Goal: Use online tool/utility: Utilize a website feature to perform a specific function

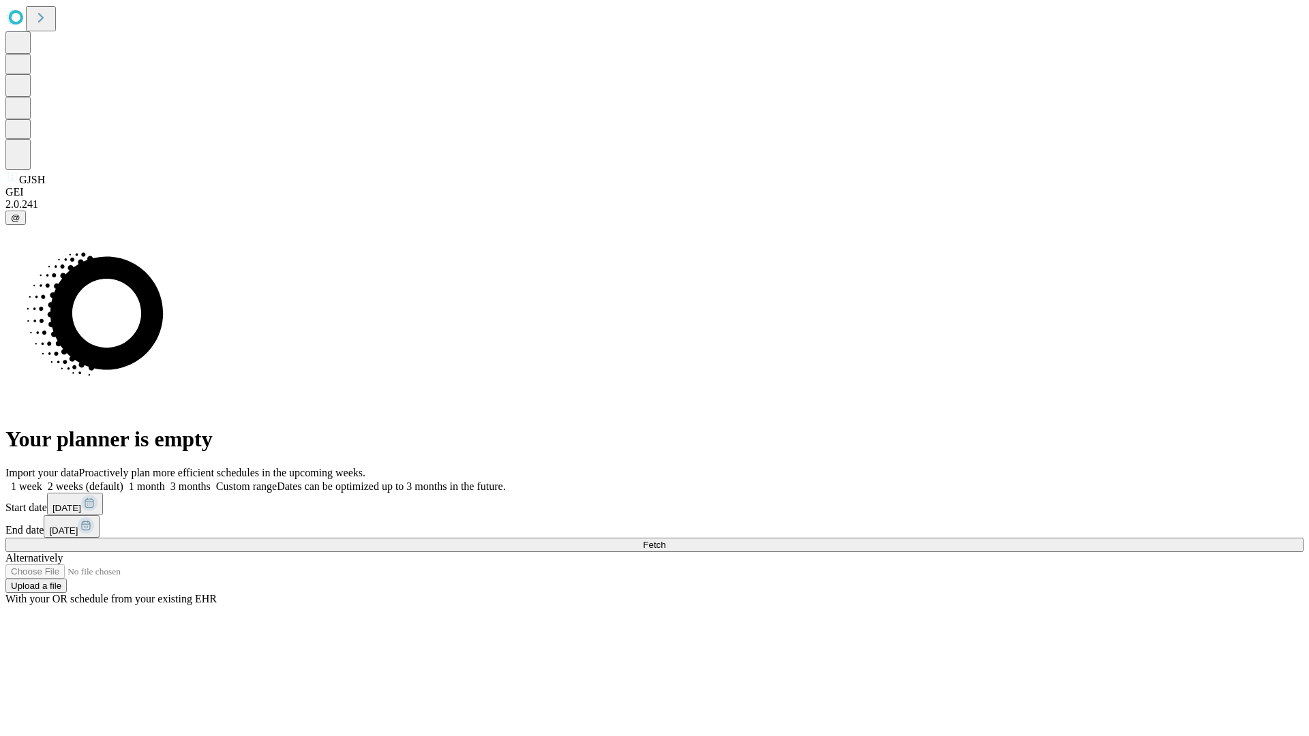
click at [165, 481] on label "1 month" at bounding box center [144, 487] width 42 height 12
click at [665, 540] on span "Fetch" at bounding box center [654, 545] width 22 height 10
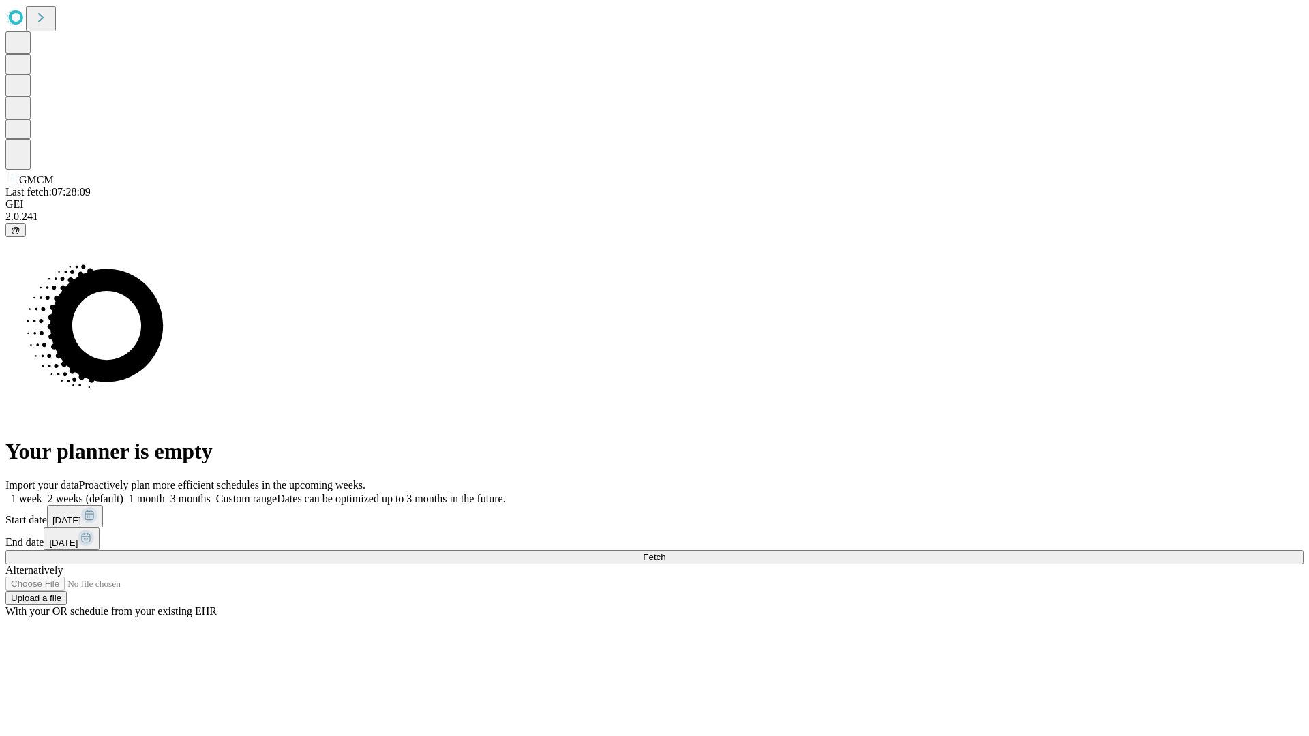
click at [165, 493] on label "1 month" at bounding box center [144, 499] width 42 height 12
click at [665, 552] on span "Fetch" at bounding box center [654, 557] width 22 height 10
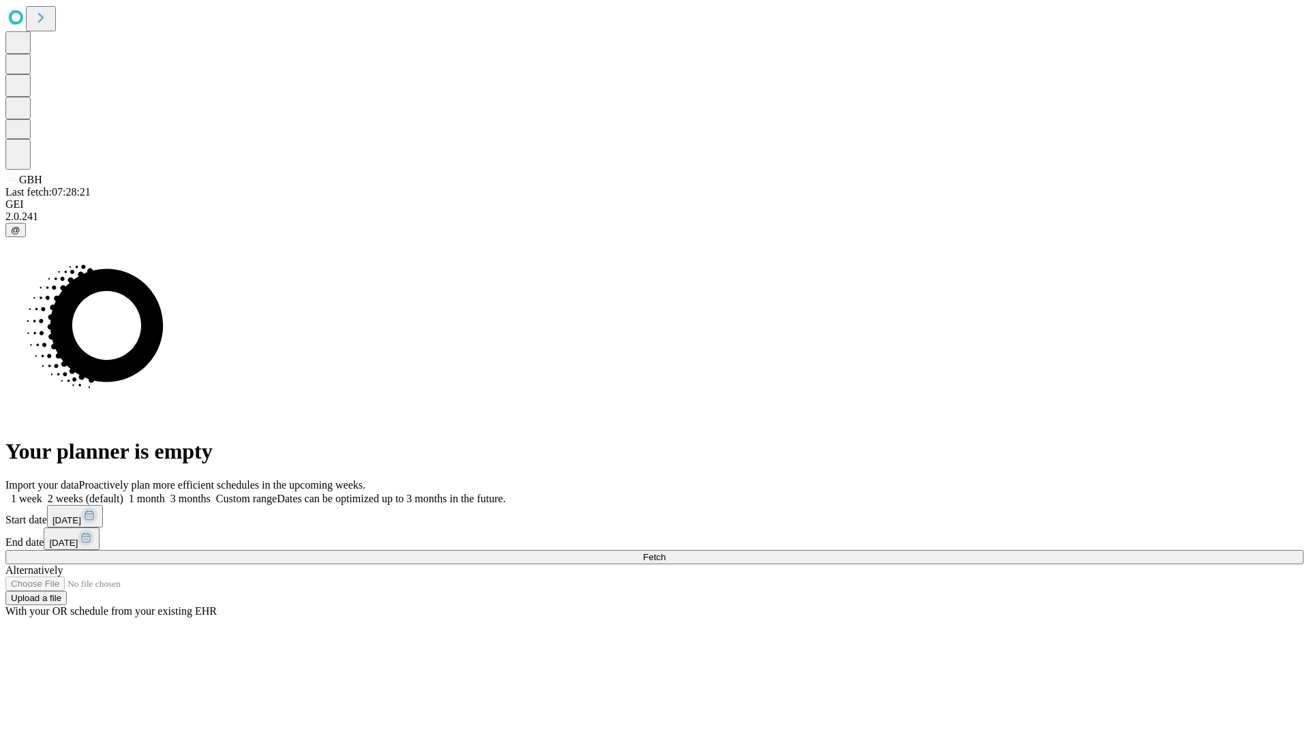
click at [165, 493] on label "1 month" at bounding box center [144, 499] width 42 height 12
click at [665, 552] on span "Fetch" at bounding box center [654, 557] width 22 height 10
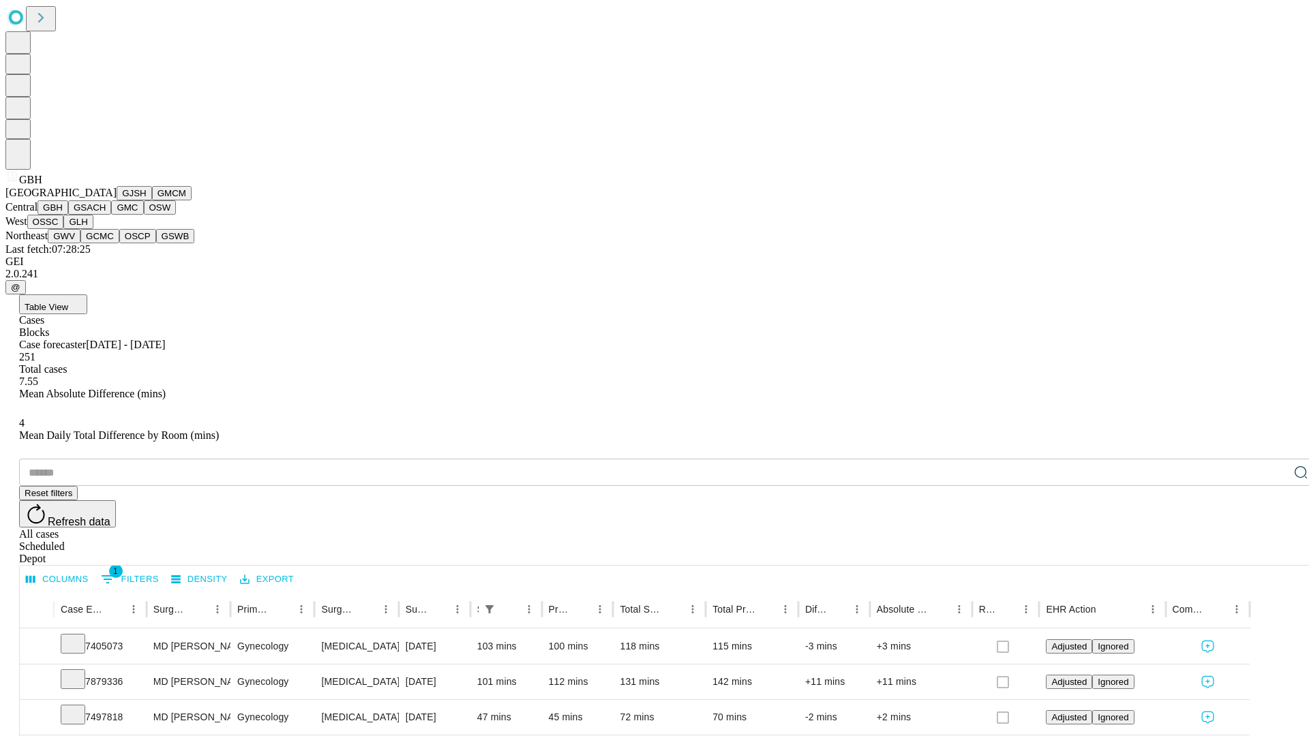
click at [106, 215] on button "GSACH" at bounding box center [89, 207] width 43 height 14
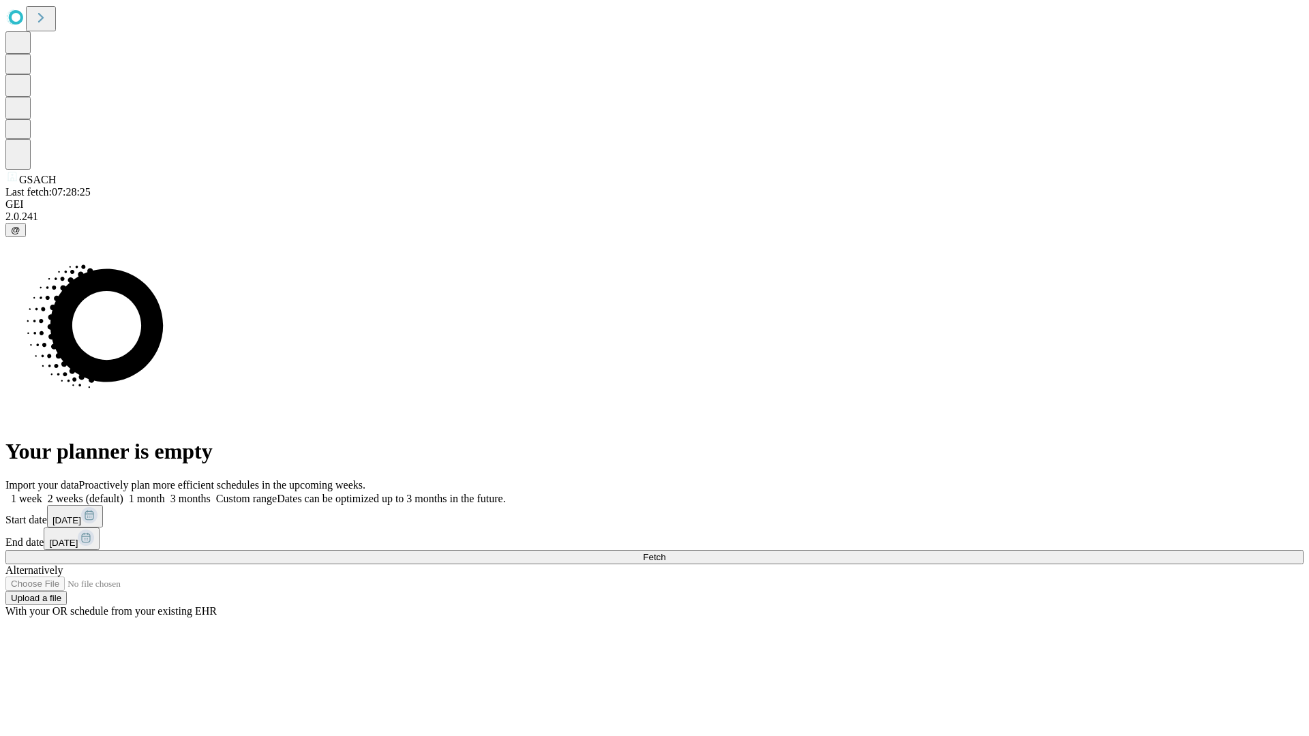
click at [165, 493] on label "1 month" at bounding box center [144, 499] width 42 height 12
click at [665, 552] on span "Fetch" at bounding box center [654, 557] width 22 height 10
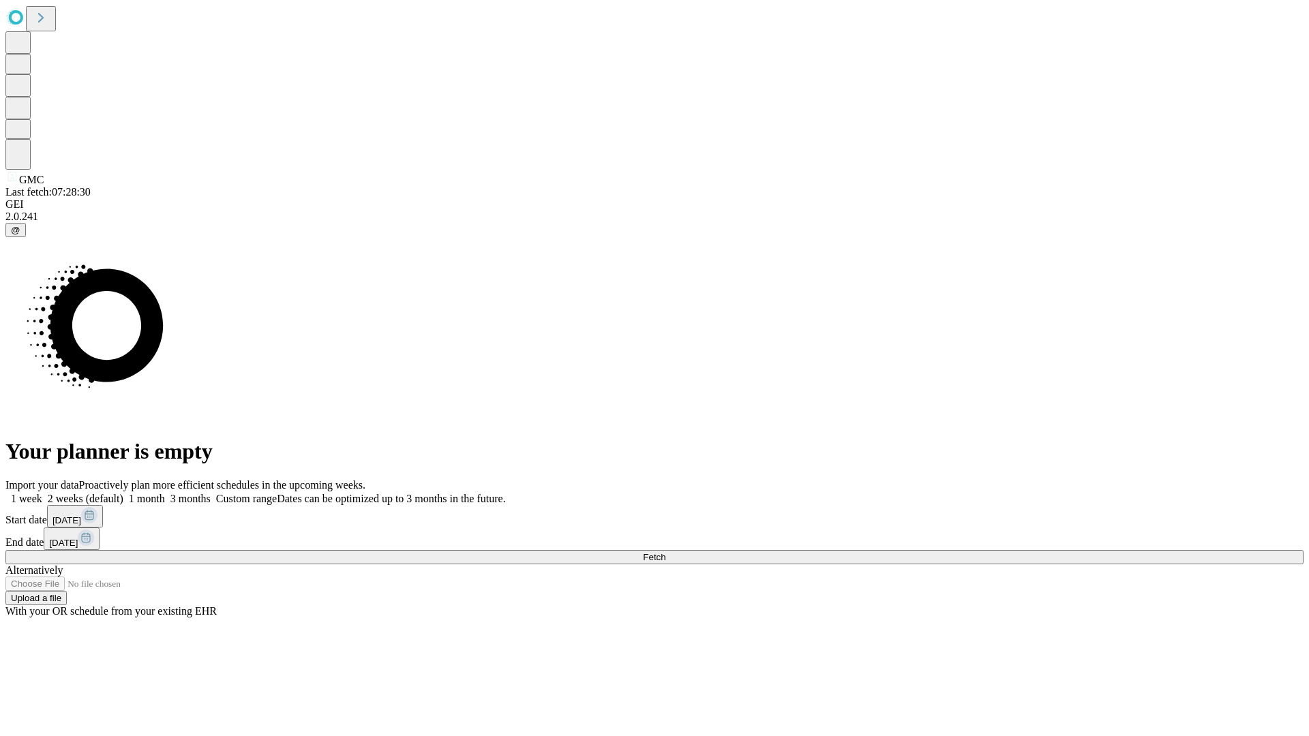
click at [165, 493] on label "1 month" at bounding box center [144, 499] width 42 height 12
click at [665, 552] on span "Fetch" at bounding box center [654, 557] width 22 height 10
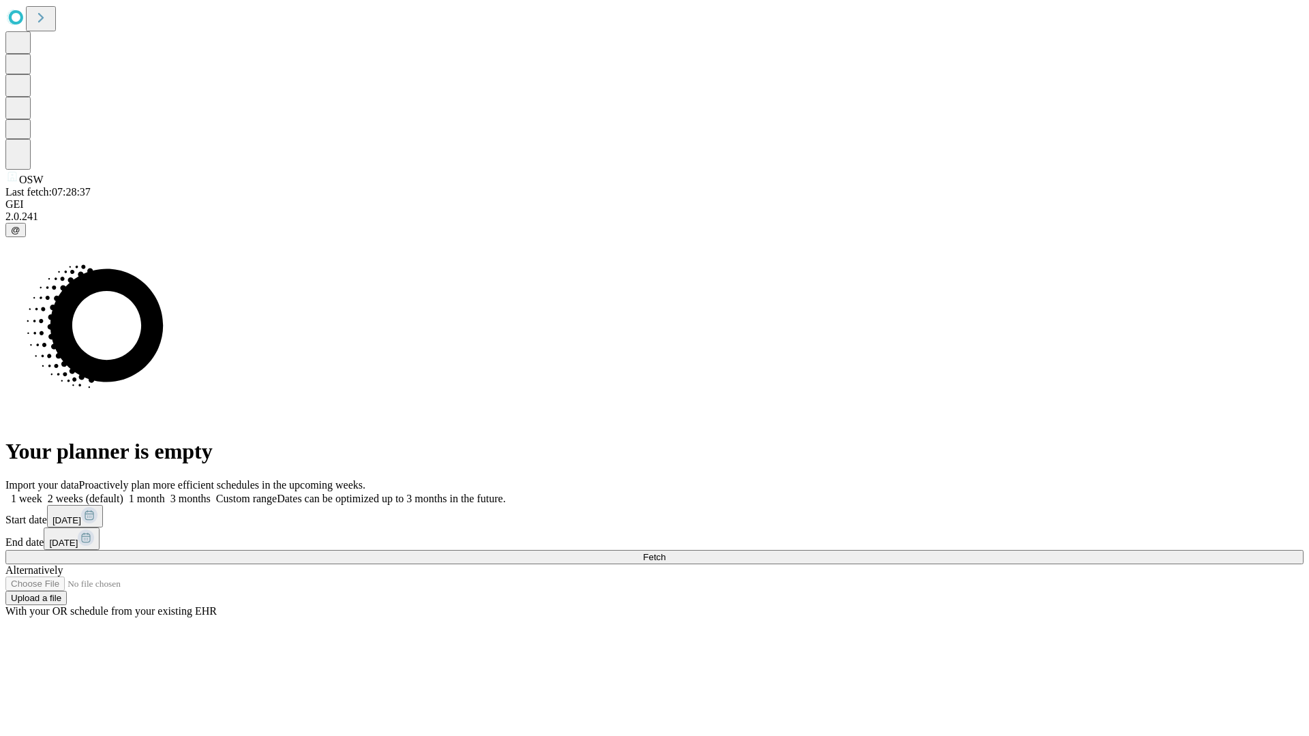
click at [165, 493] on label "1 month" at bounding box center [144, 499] width 42 height 12
click at [665, 552] on span "Fetch" at bounding box center [654, 557] width 22 height 10
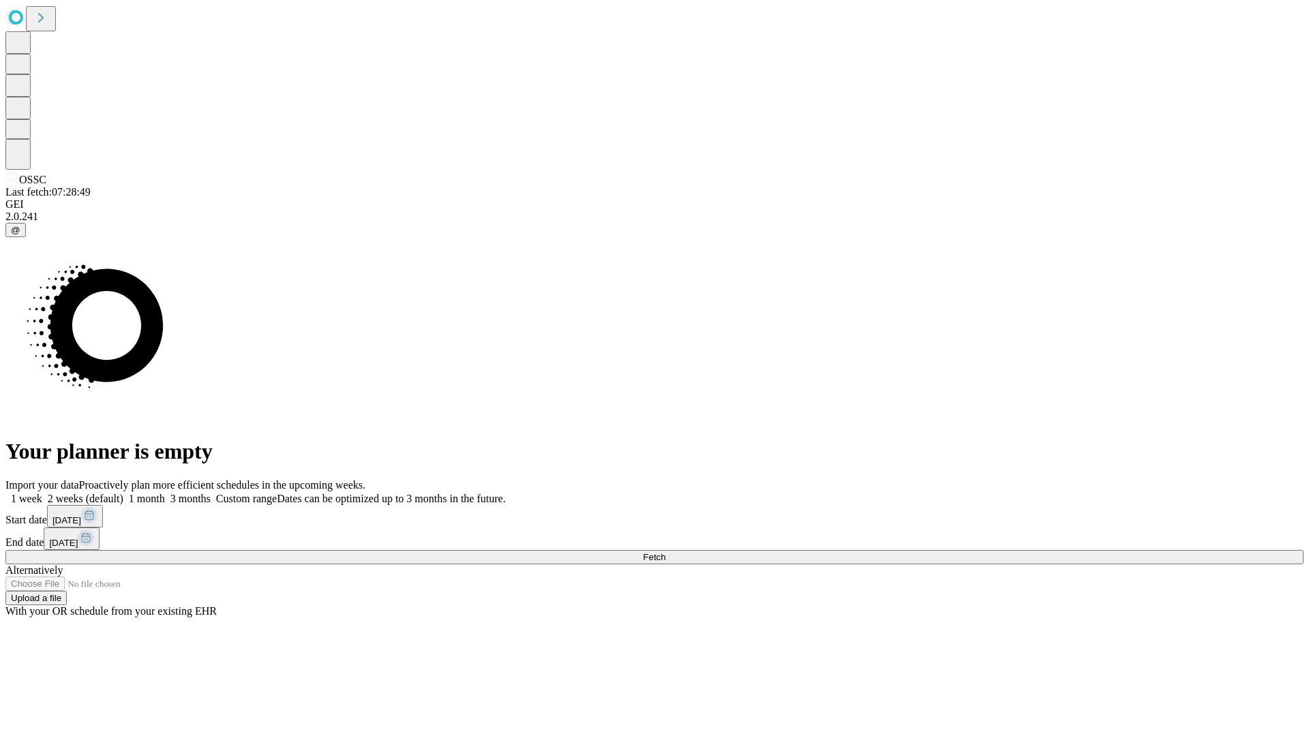
click at [165, 493] on label "1 month" at bounding box center [144, 499] width 42 height 12
click at [665, 552] on span "Fetch" at bounding box center [654, 557] width 22 height 10
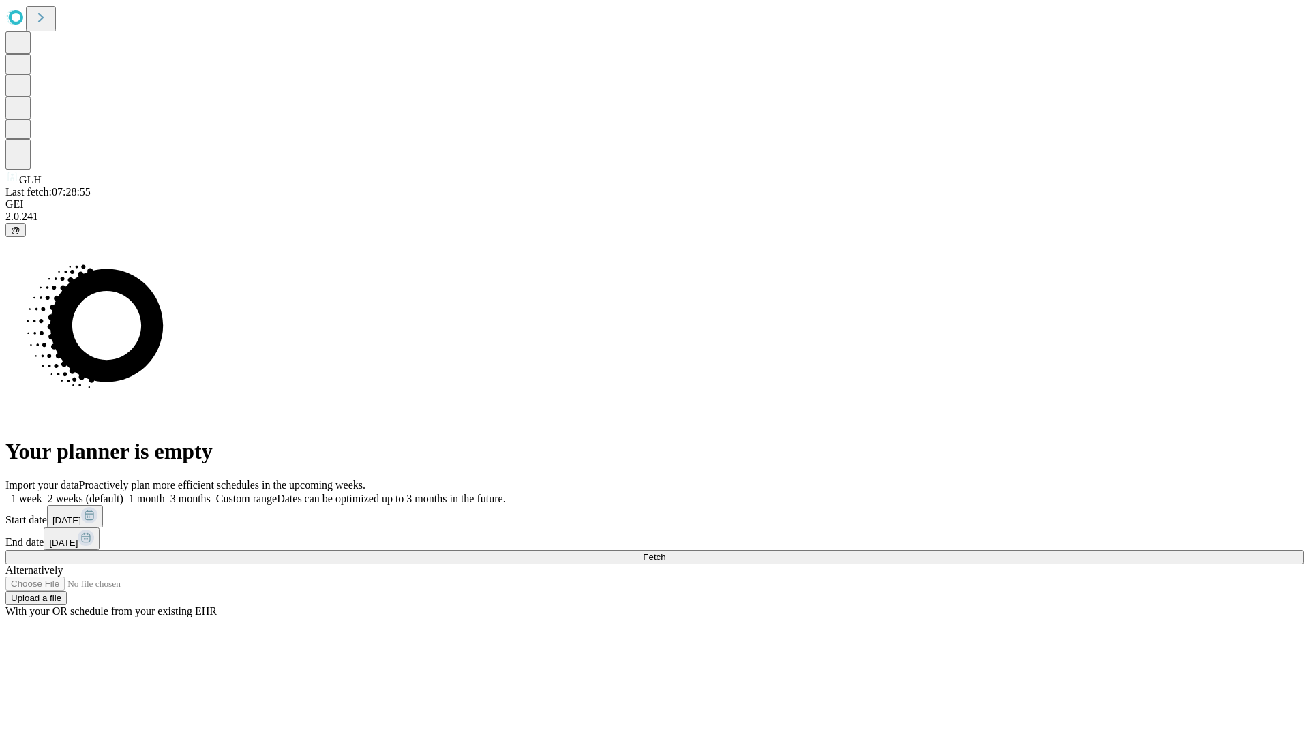
click at [165, 493] on label "1 month" at bounding box center [144, 499] width 42 height 12
click at [665, 552] on span "Fetch" at bounding box center [654, 557] width 22 height 10
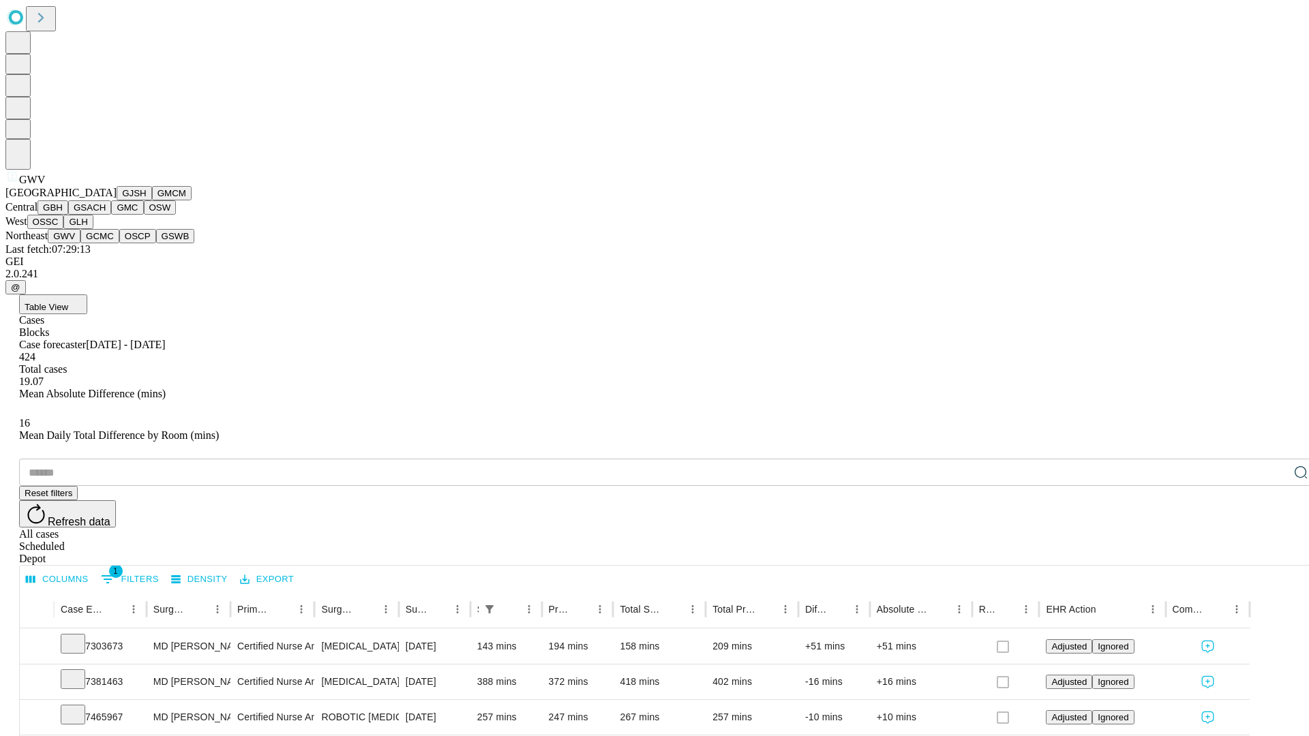
click at [106, 243] on button "GCMC" at bounding box center [99, 236] width 39 height 14
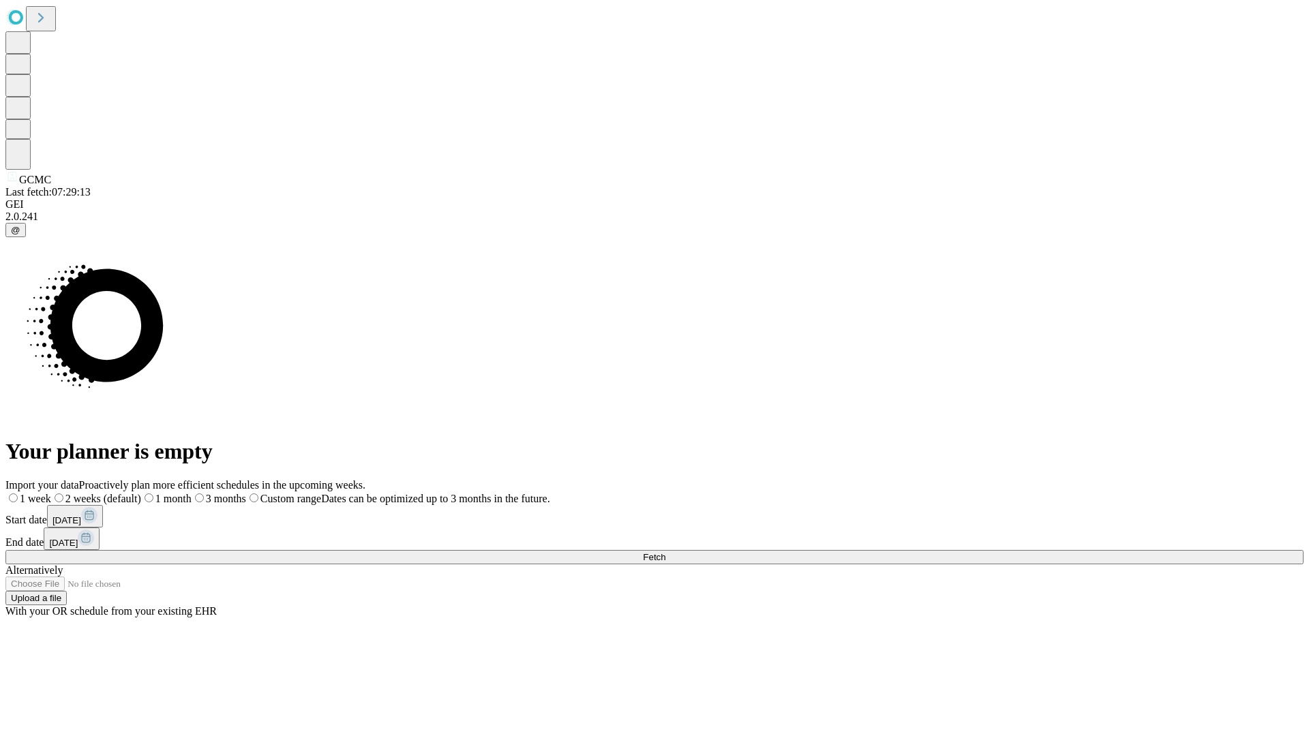
click at [192, 493] on label "1 month" at bounding box center [166, 499] width 50 height 12
click at [665, 552] on span "Fetch" at bounding box center [654, 557] width 22 height 10
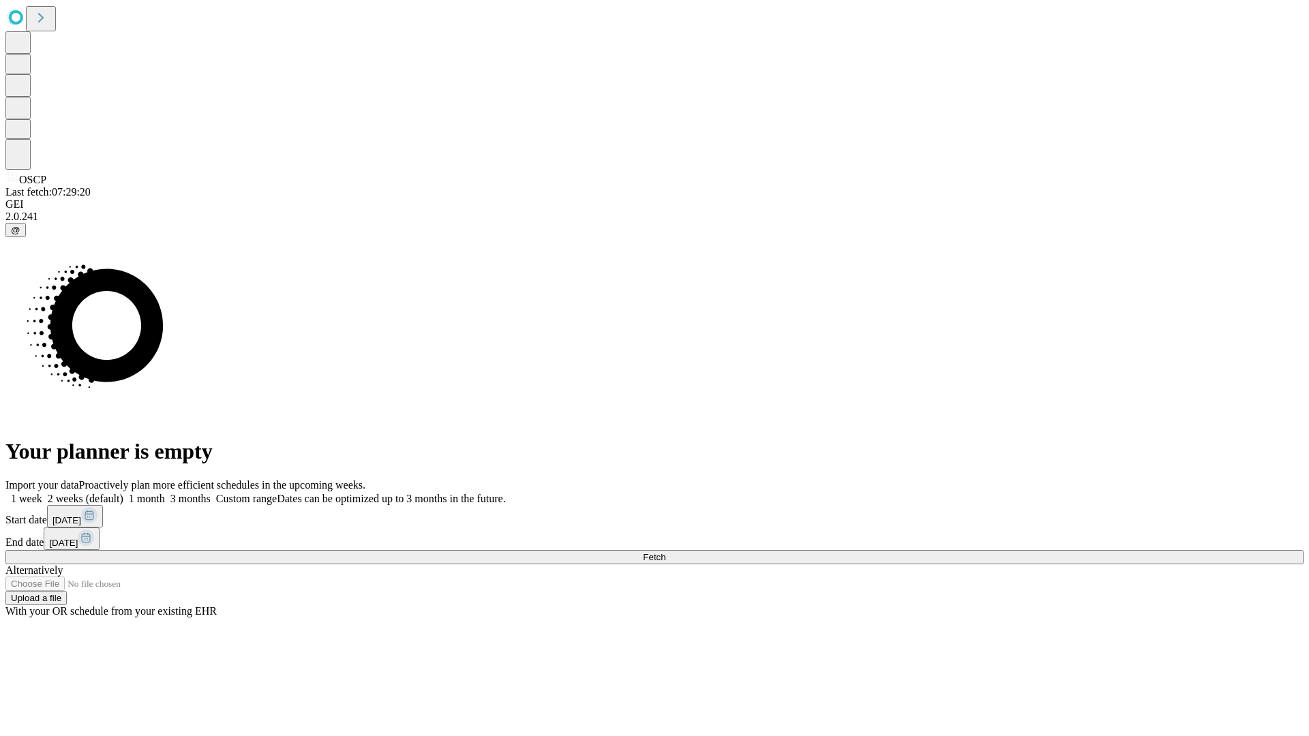
click at [665, 552] on span "Fetch" at bounding box center [654, 557] width 22 height 10
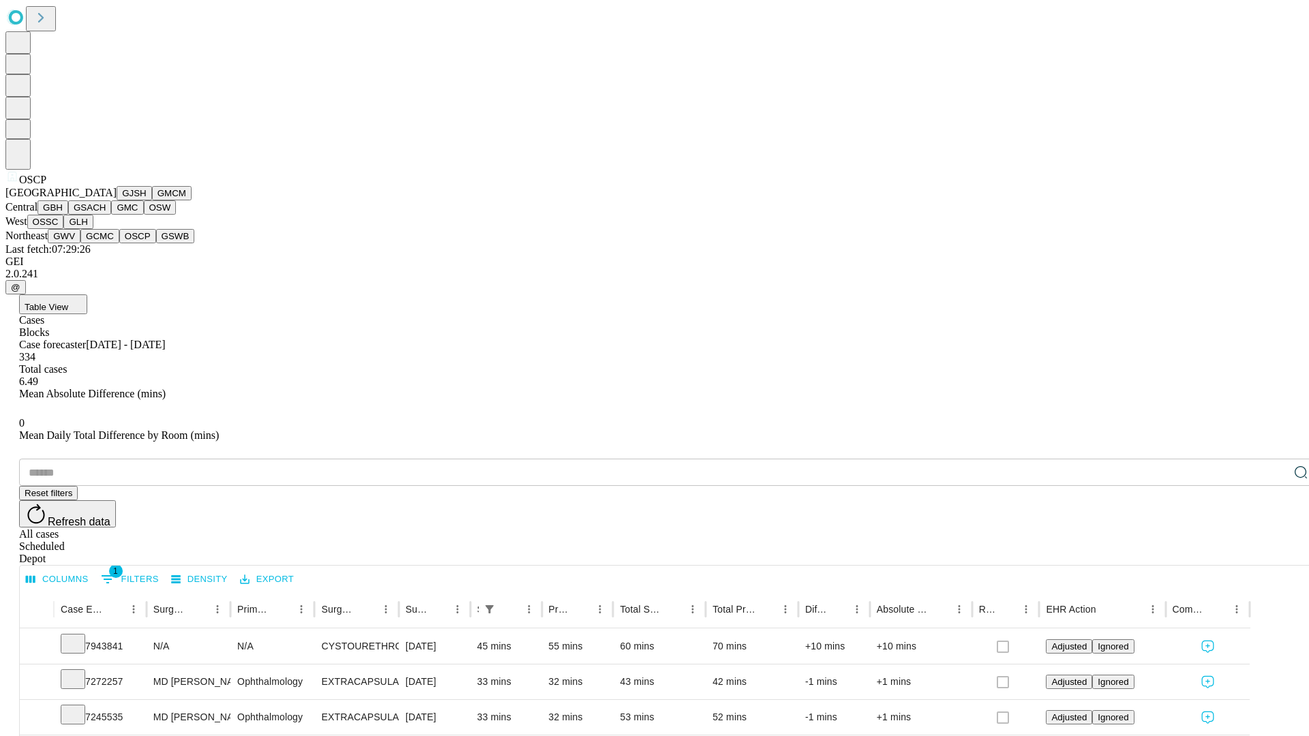
click at [156, 243] on button "GSWB" at bounding box center [175, 236] width 39 height 14
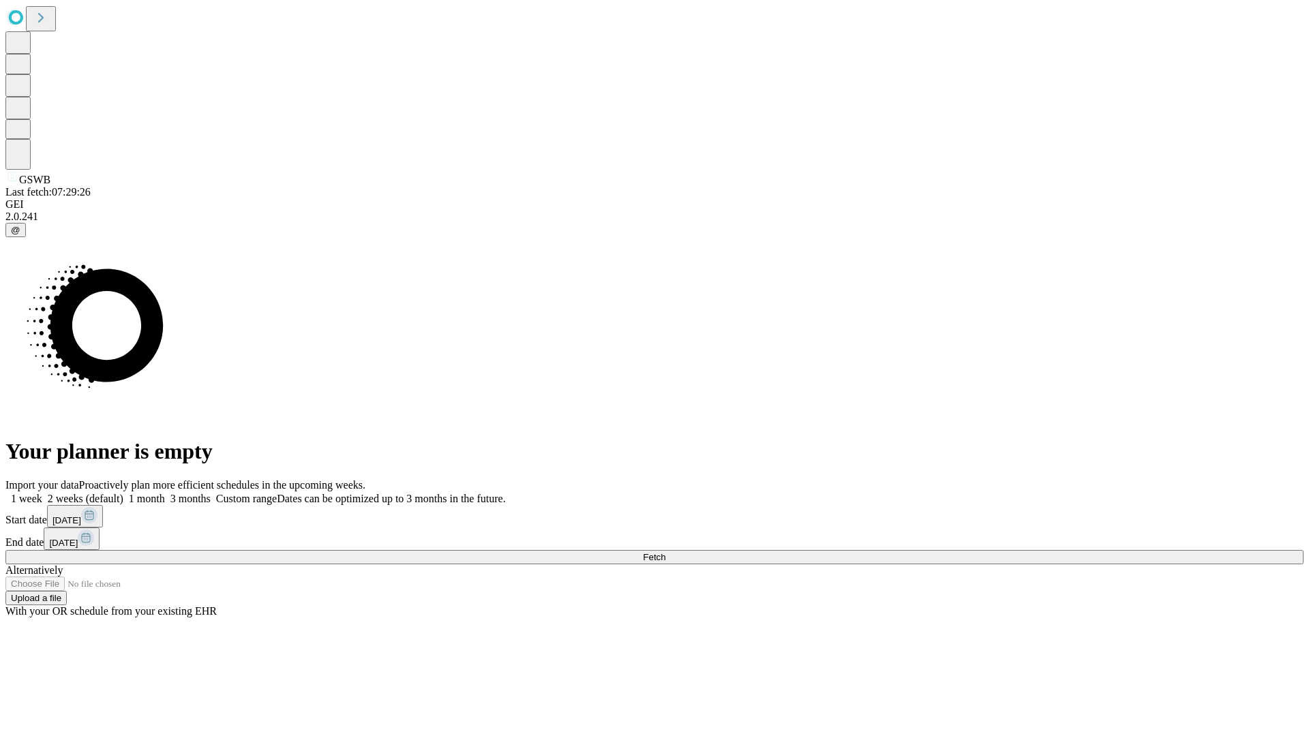
click at [165, 493] on label "1 month" at bounding box center [144, 499] width 42 height 12
click at [665, 552] on span "Fetch" at bounding box center [654, 557] width 22 height 10
